Goal: Task Accomplishment & Management: Manage account settings

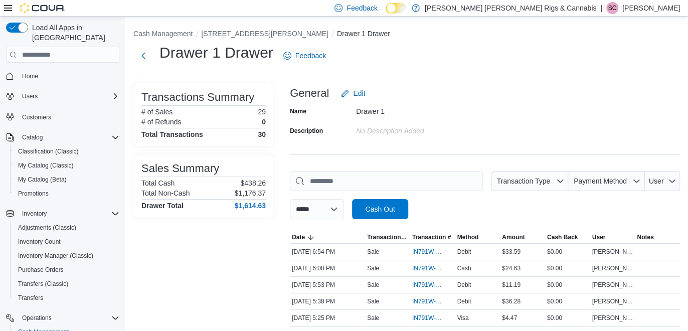
click at [663, 7] on p "[PERSON_NAME]" at bounding box center [652, 8] width 58 height 12
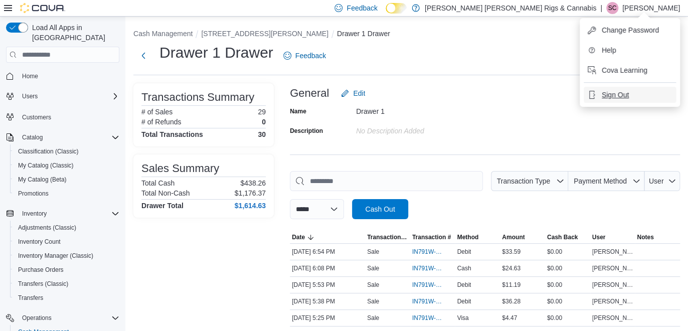
click at [625, 96] on span "Sign Out" at bounding box center [615, 95] width 27 height 10
